Goal: Task Accomplishment & Management: Use online tool/utility

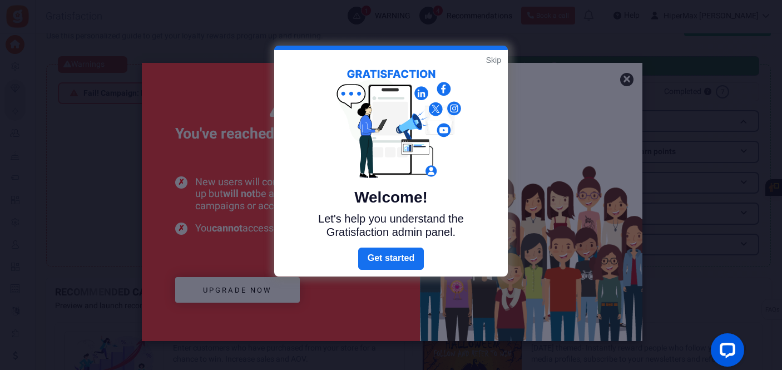
scroll to position [28, 0]
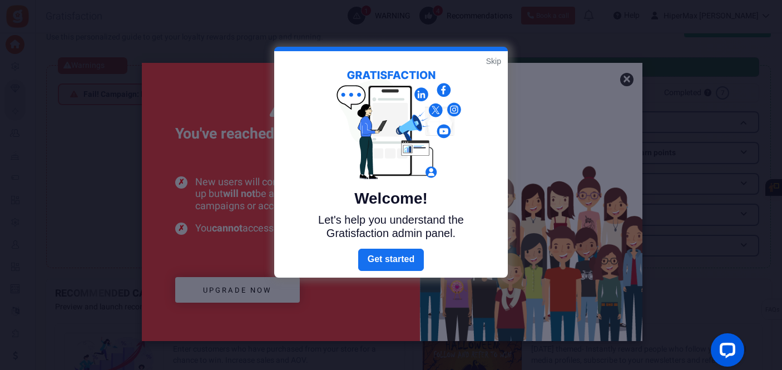
click at [499, 64] on link "Skip" at bounding box center [493, 61] width 15 height 11
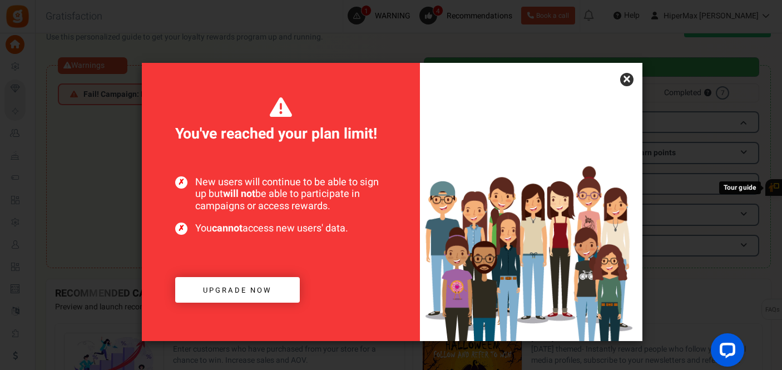
click at [631, 80] on link "×" at bounding box center [626, 79] width 13 height 13
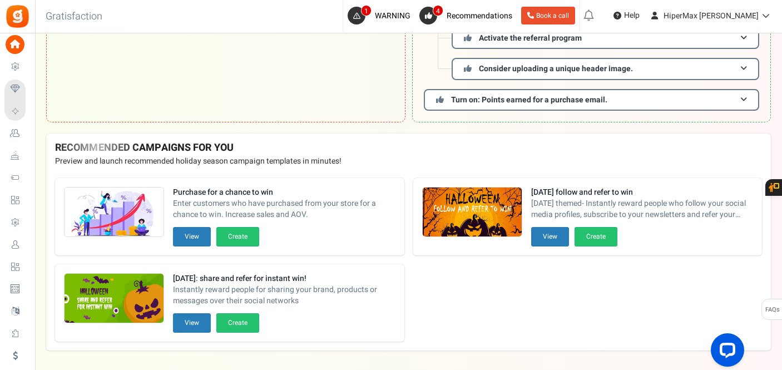
scroll to position [211, 0]
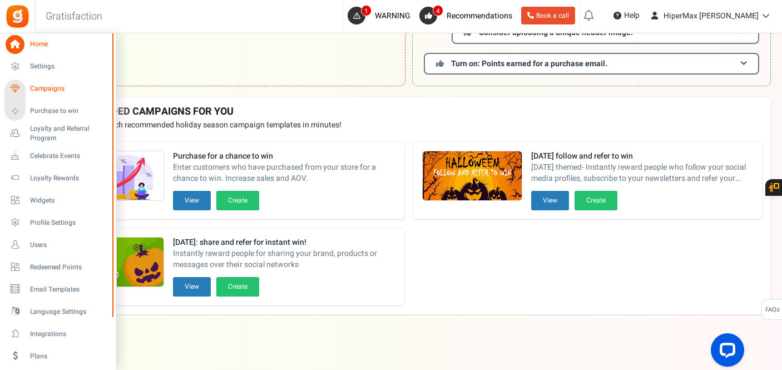
click at [46, 88] on span "Campaigns" at bounding box center [69, 88] width 78 height 9
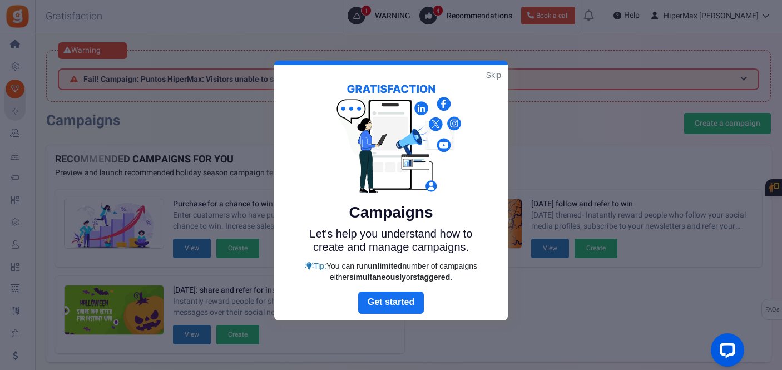
click at [494, 72] on link "Skip" at bounding box center [493, 75] width 15 height 11
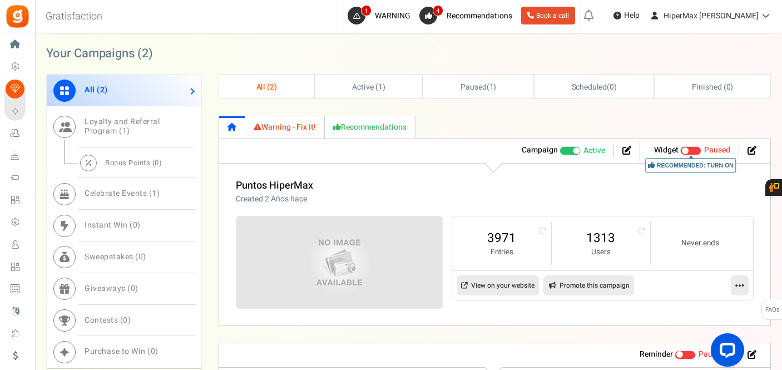
scroll to position [470, 0]
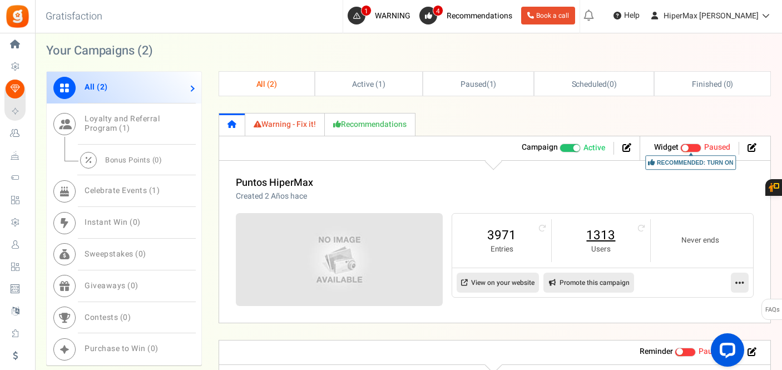
click at [603, 238] on link "1313" at bounding box center [601, 235] width 76 height 18
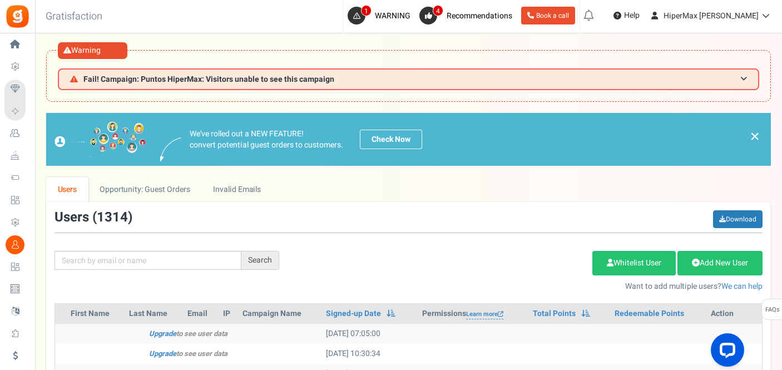
scroll to position [43, 0]
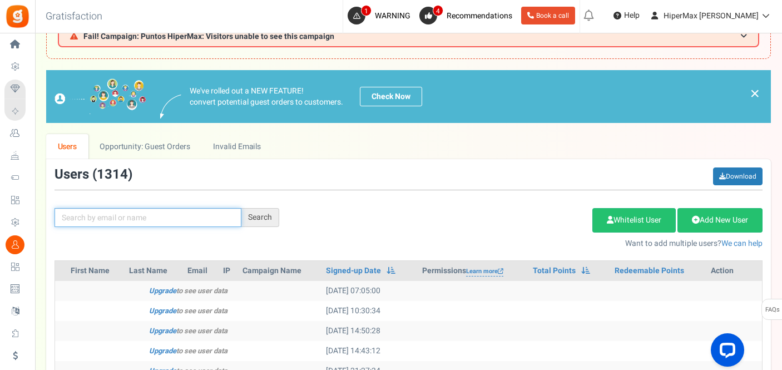
click at [204, 216] on input "text" at bounding box center [148, 217] width 187 height 19
type input "[PERSON_NAME]"
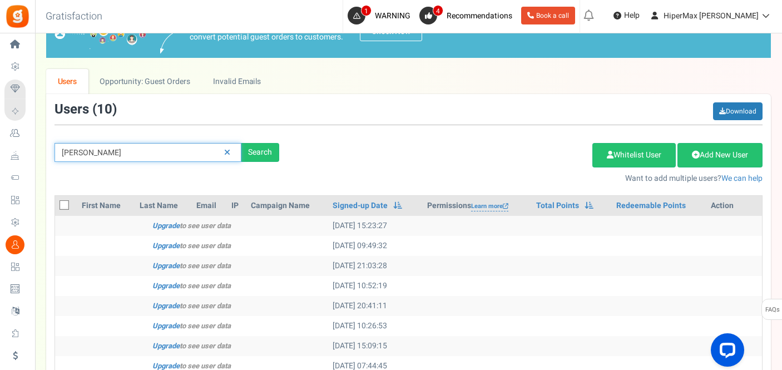
scroll to position [80, 0]
